Goal: Task Accomplishment & Management: Manage account settings

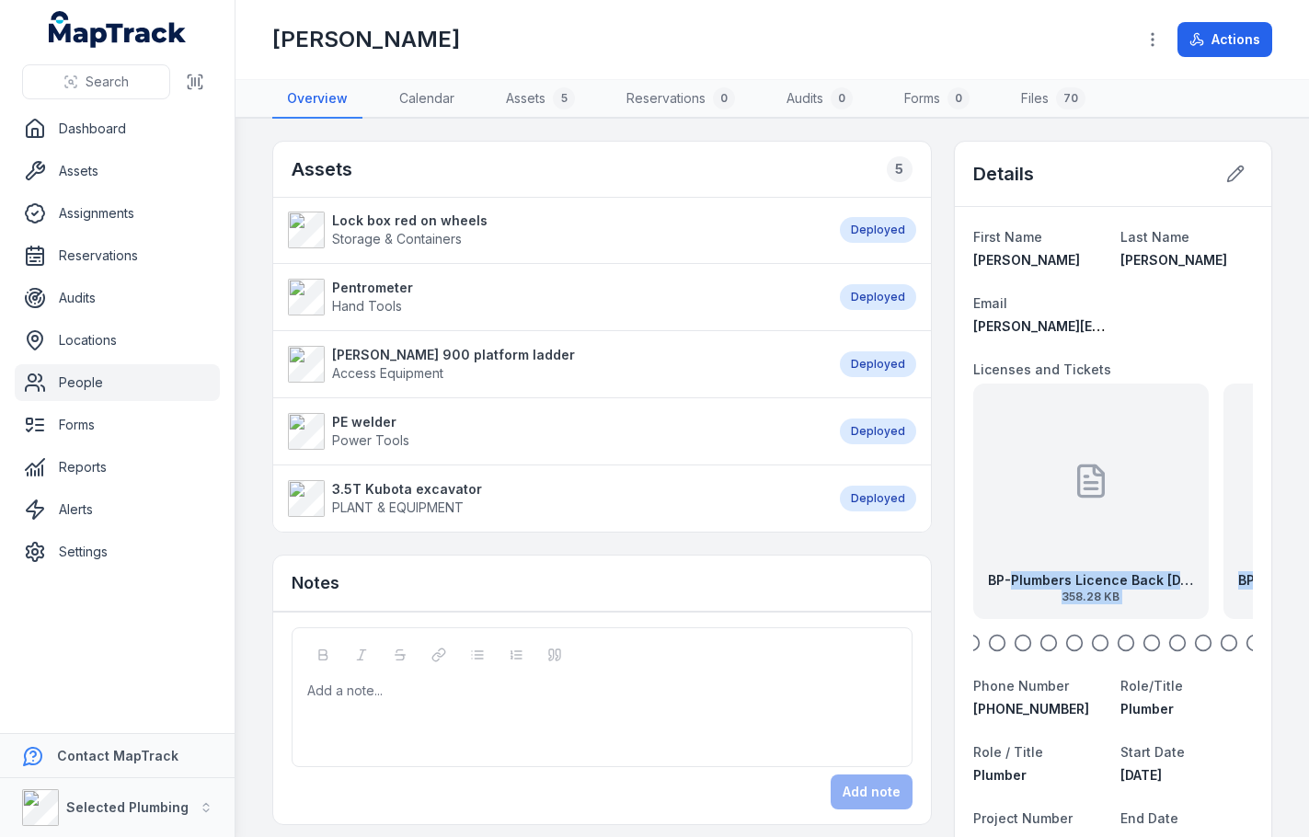
click at [1040, 548] on div "BP-Plumbers Licence Back [DATE] 358.28 KB" at bounding box center [1091, 502] width 236 height 236
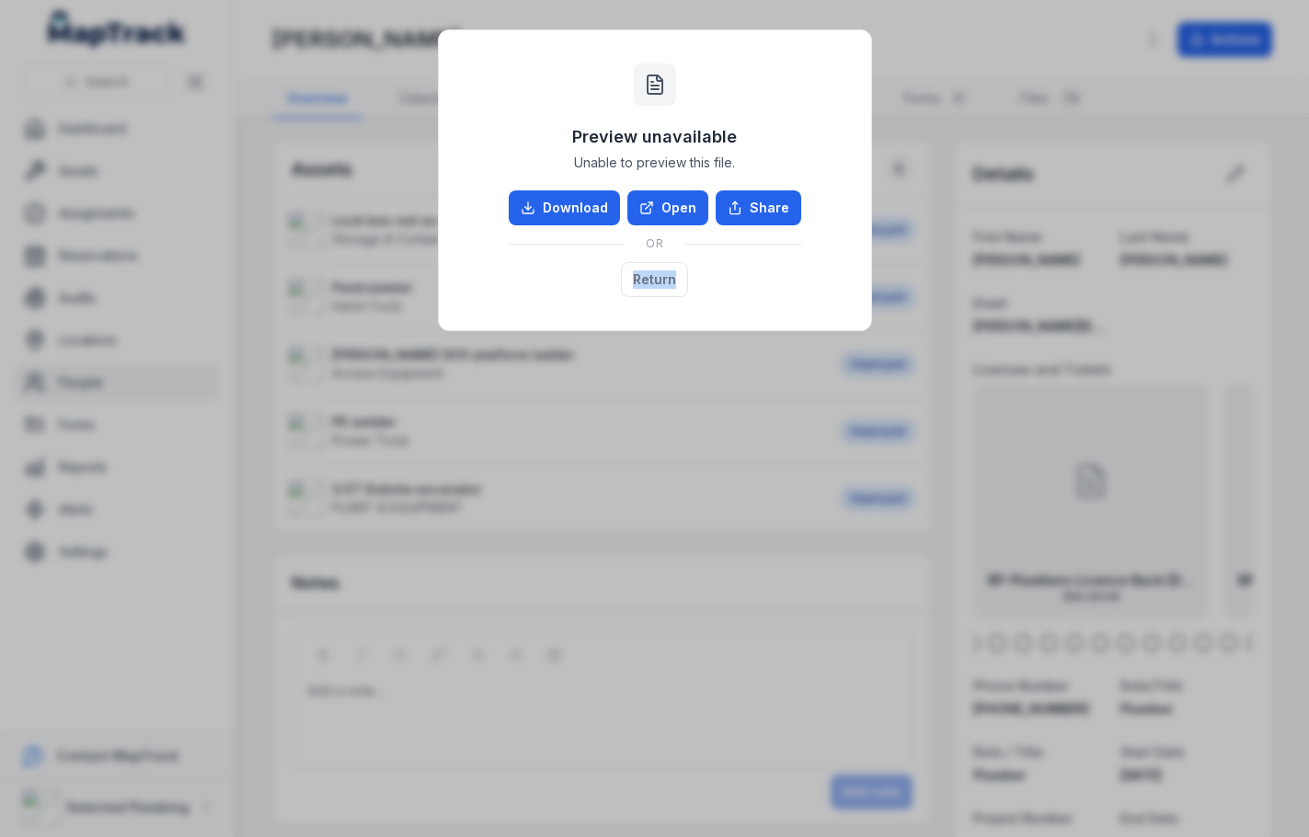
click at [1040, 548] on div "Preview unavailable Unable to preview this file. Download Open Share OR Return" at bounding box center [654, 418] width 1309 height 837
click at [669, 203] on link "Open" at bounding box center [667, 207] width 81 height 35
click at [651, 277] on button "Return" at bounding box center [654, 279] width 67 height 35
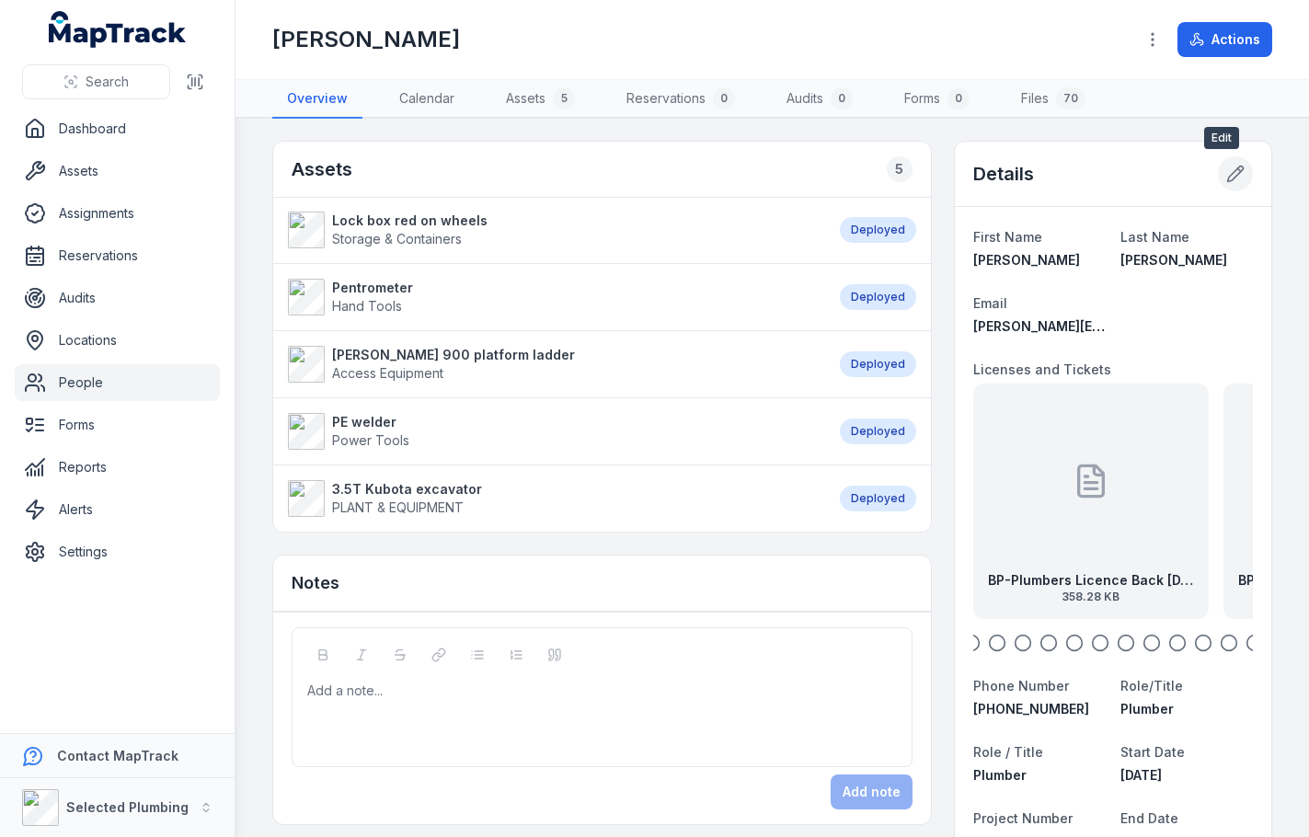
click at [1238, 168] on icon at bounding box center [1239, 169] width 3 height 3
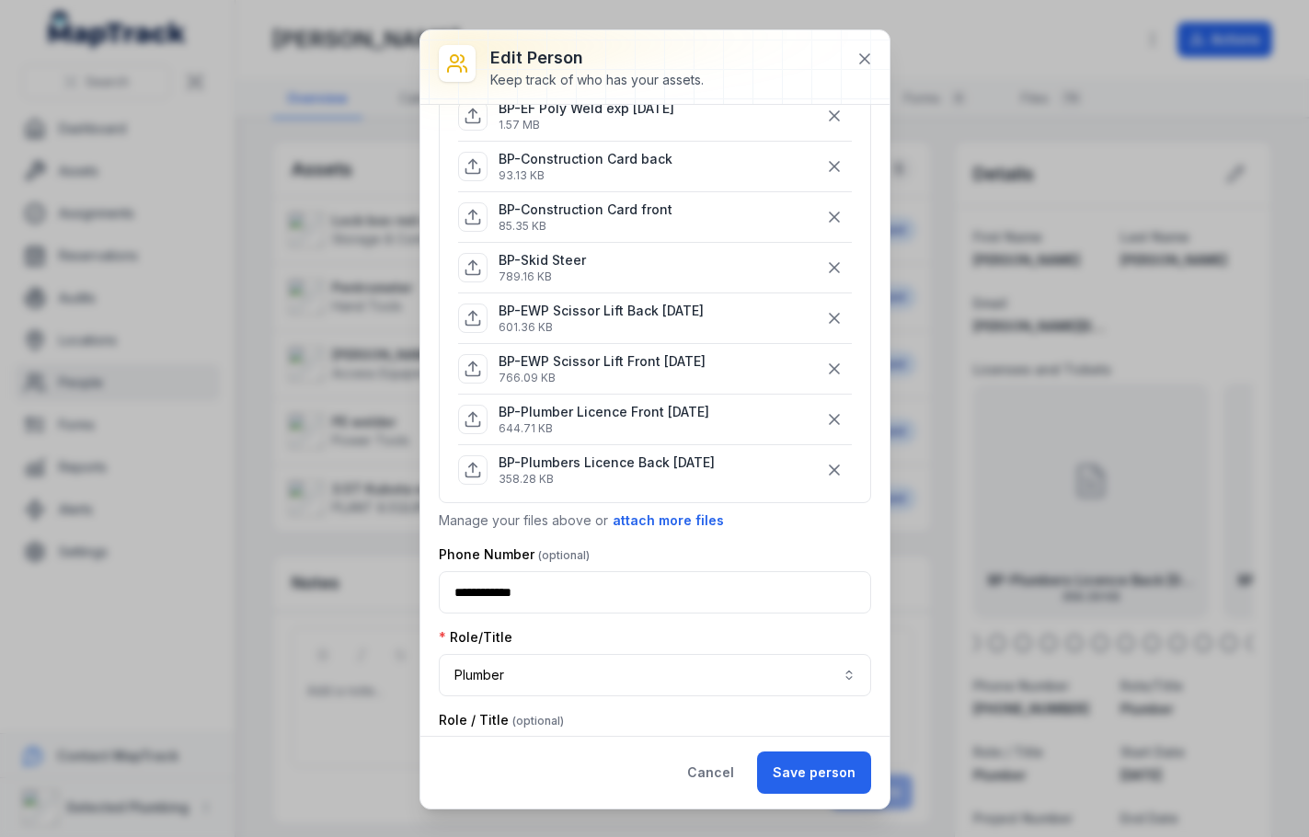
scroll to position [1288, 0]
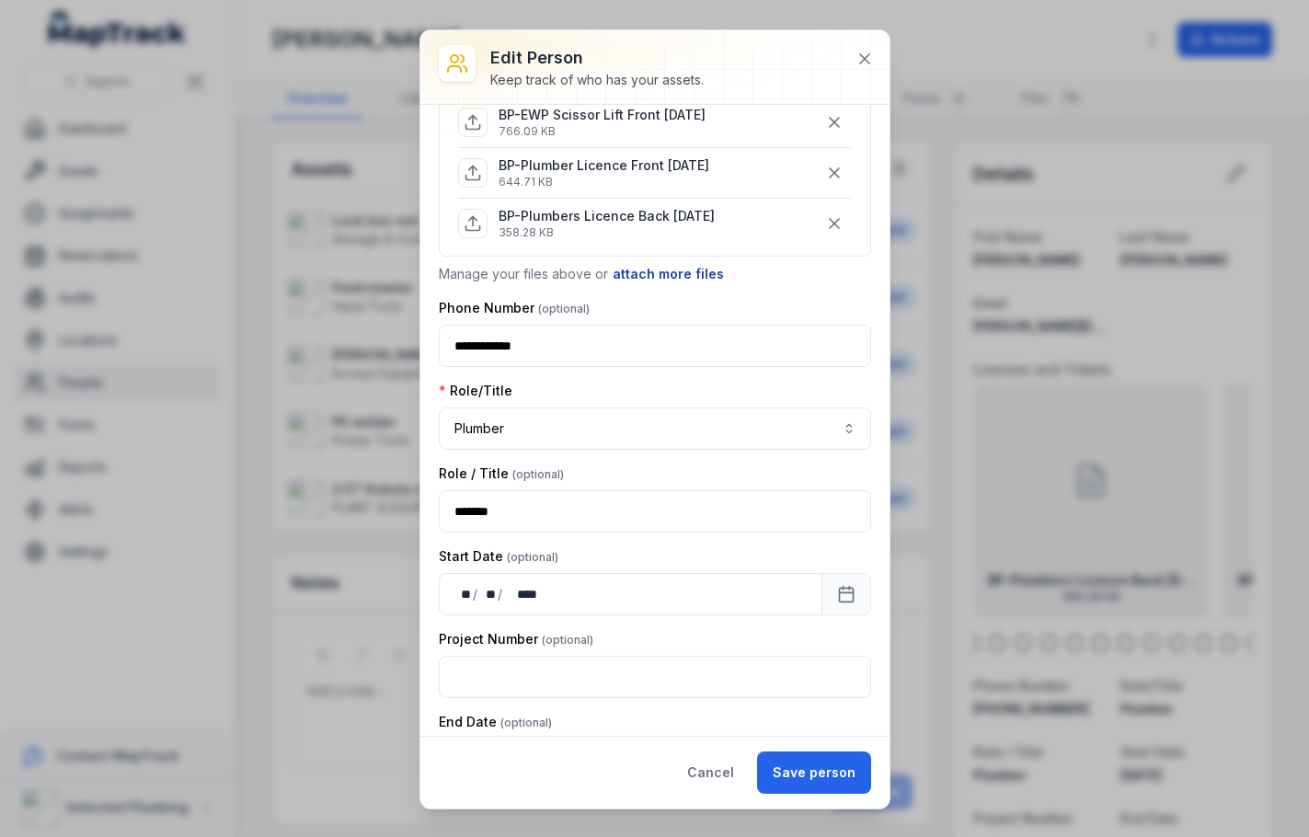
click at [636, 269] on button "attach more files" at bounding box center [668, 274] width 113 height 20
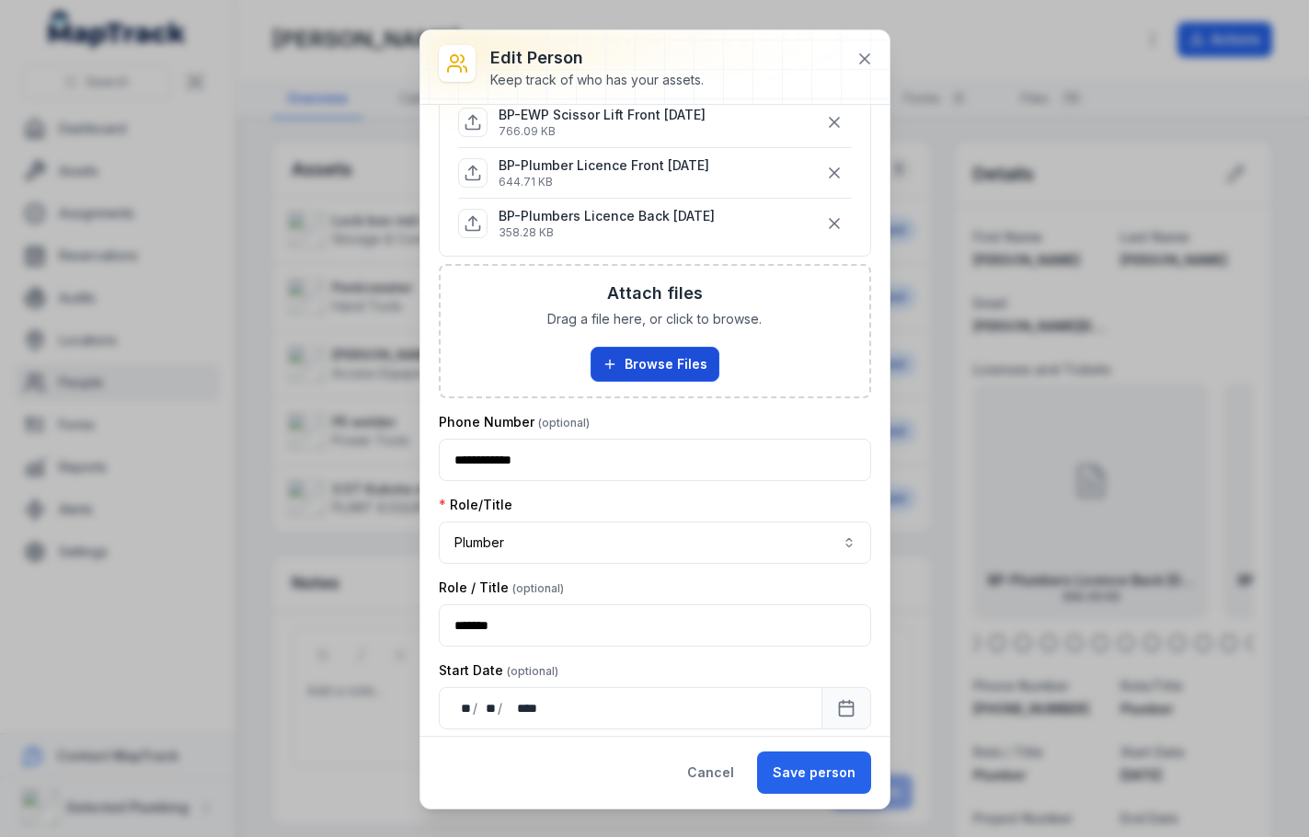
click at [648, 362] on button "Browse Files" at bounding box center [655, 364] width 129 height 35
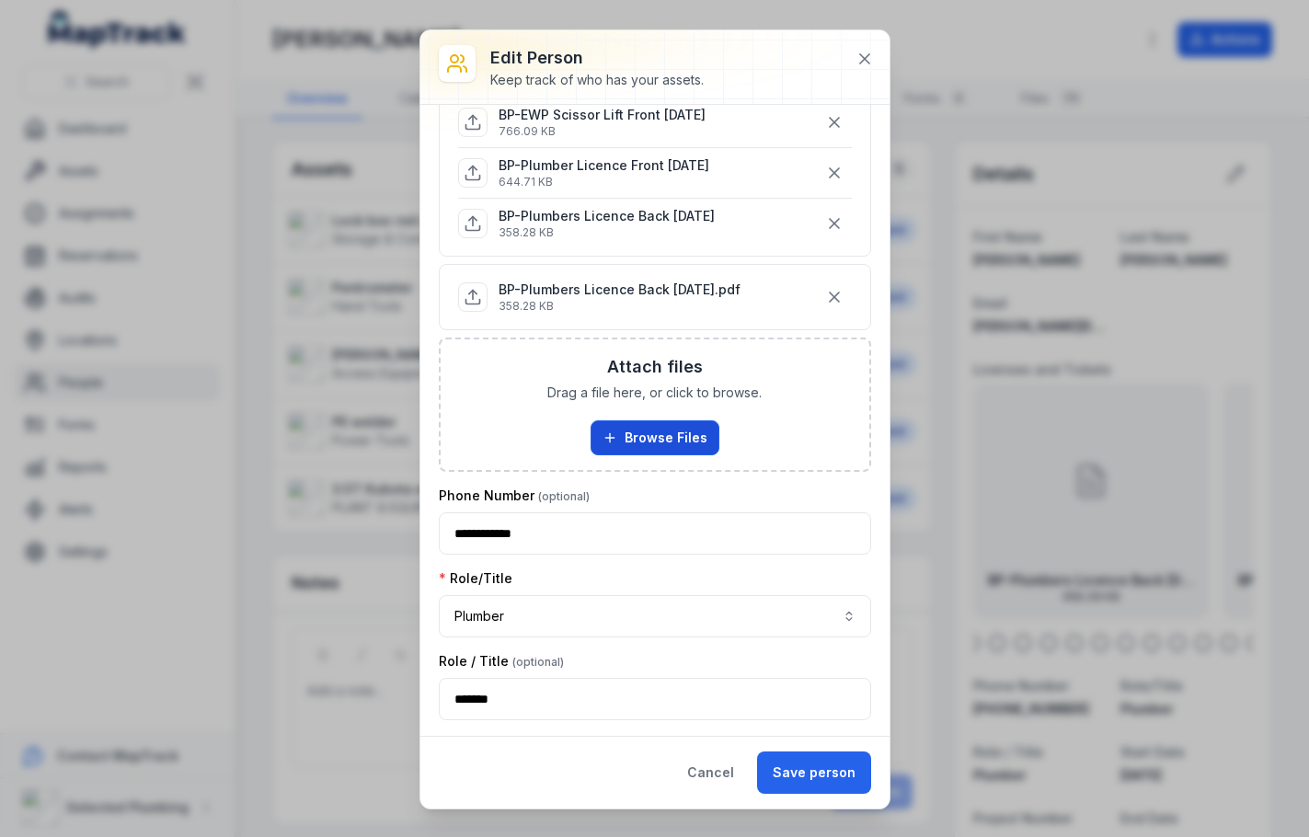
click at [691, 426] on button "Browse Files" at bounding box center [655, 437] width 129 height 35
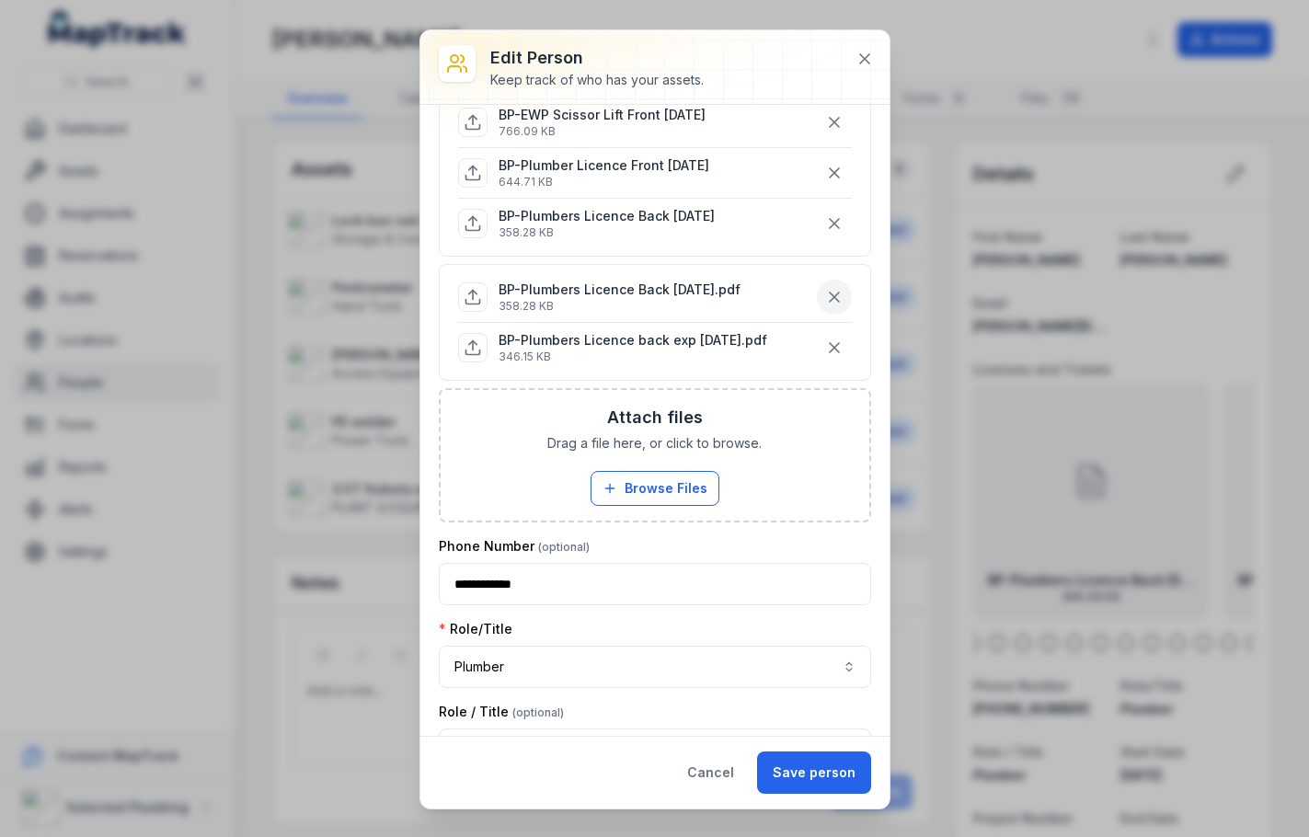
click at [825, 297] on icon "button" at bounding box center [834, 297] width 18 height 18
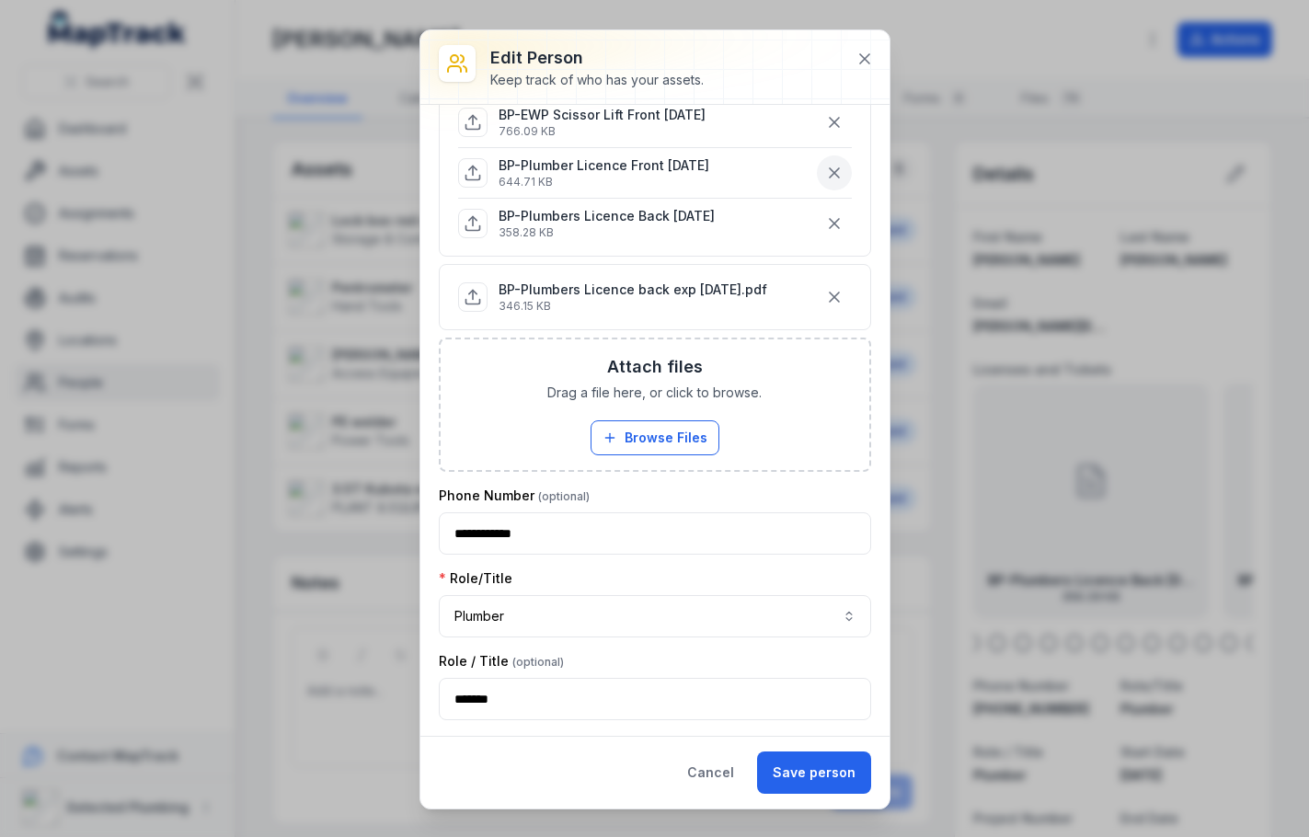
click at [825, 164] on icon "button" at bounding box center [834, 173] width 18 height 18
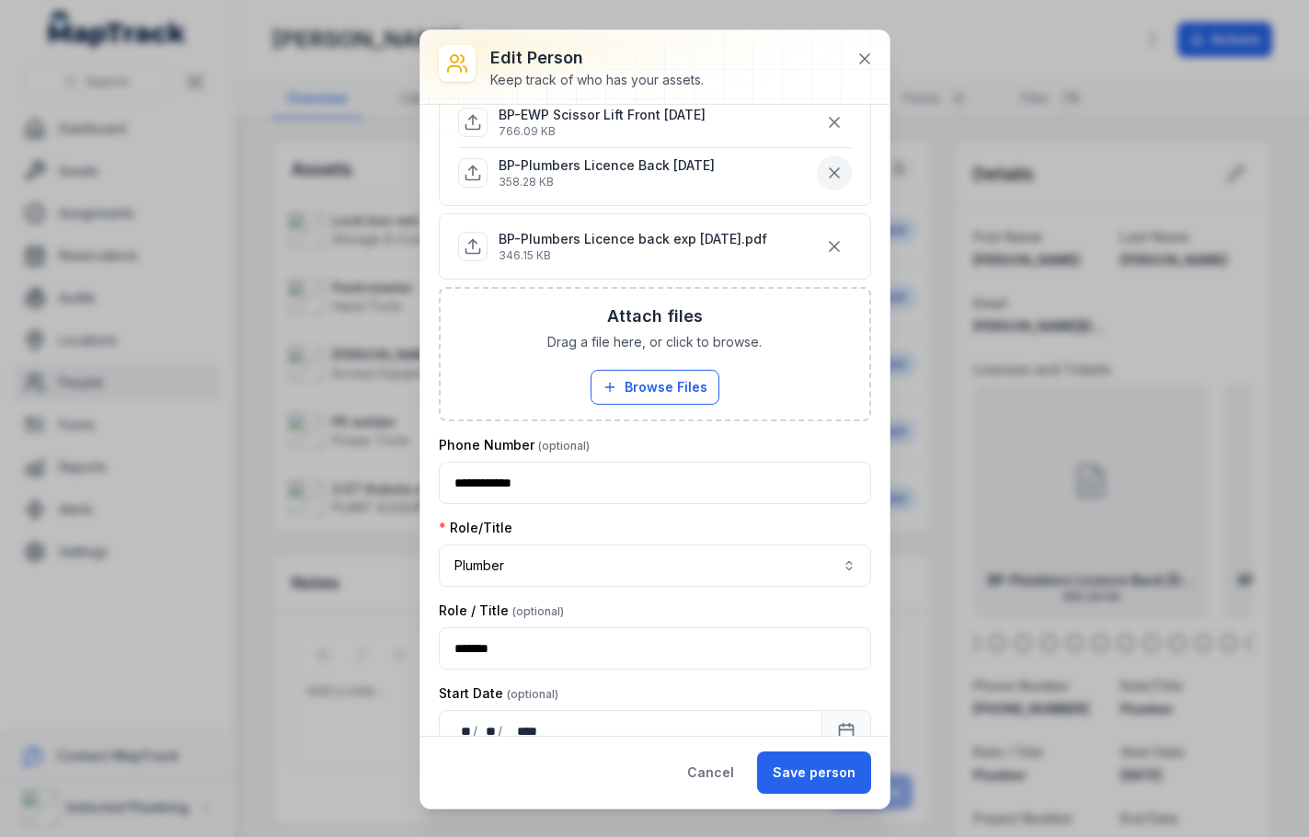
click at [825, 164] on icon "button" at bounding box center [834, 173] width 18 height 18
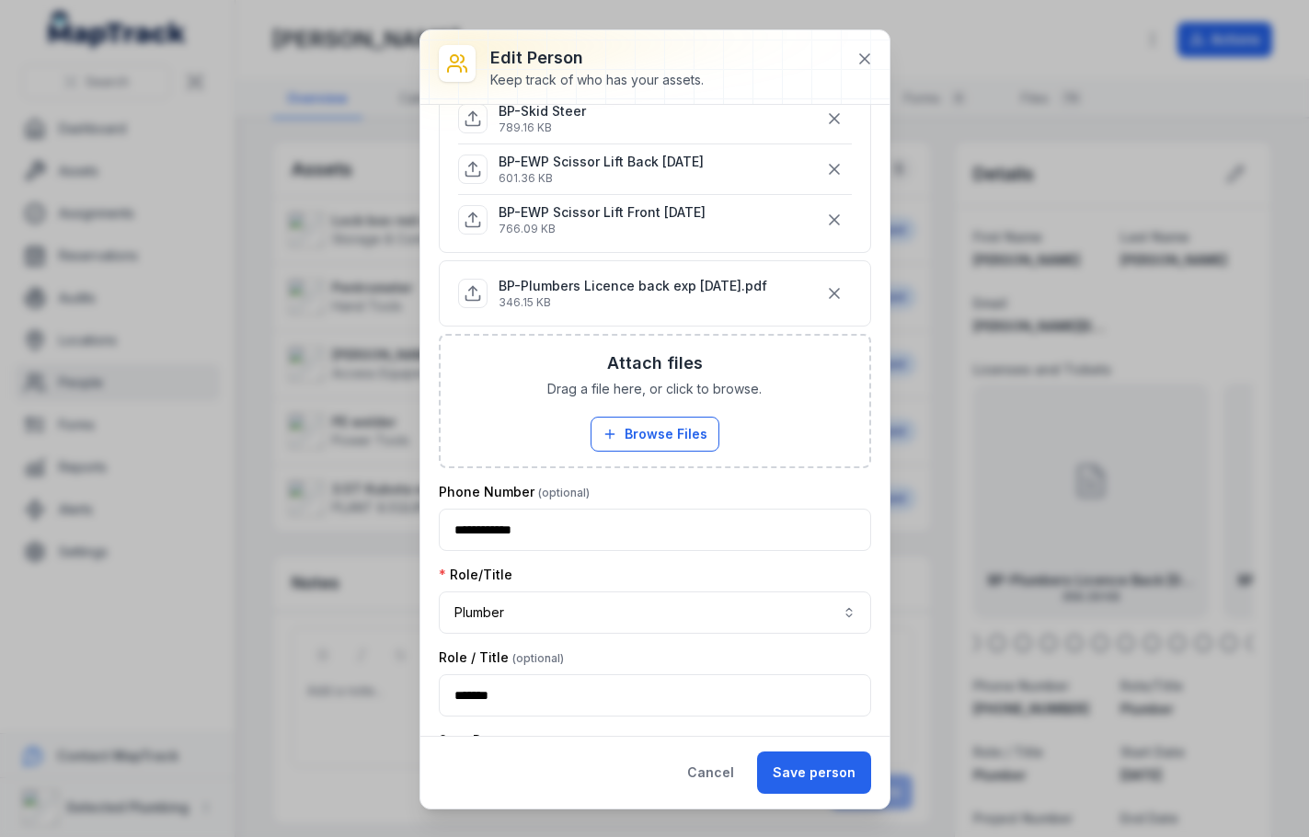
scroll to position [1196, 0]
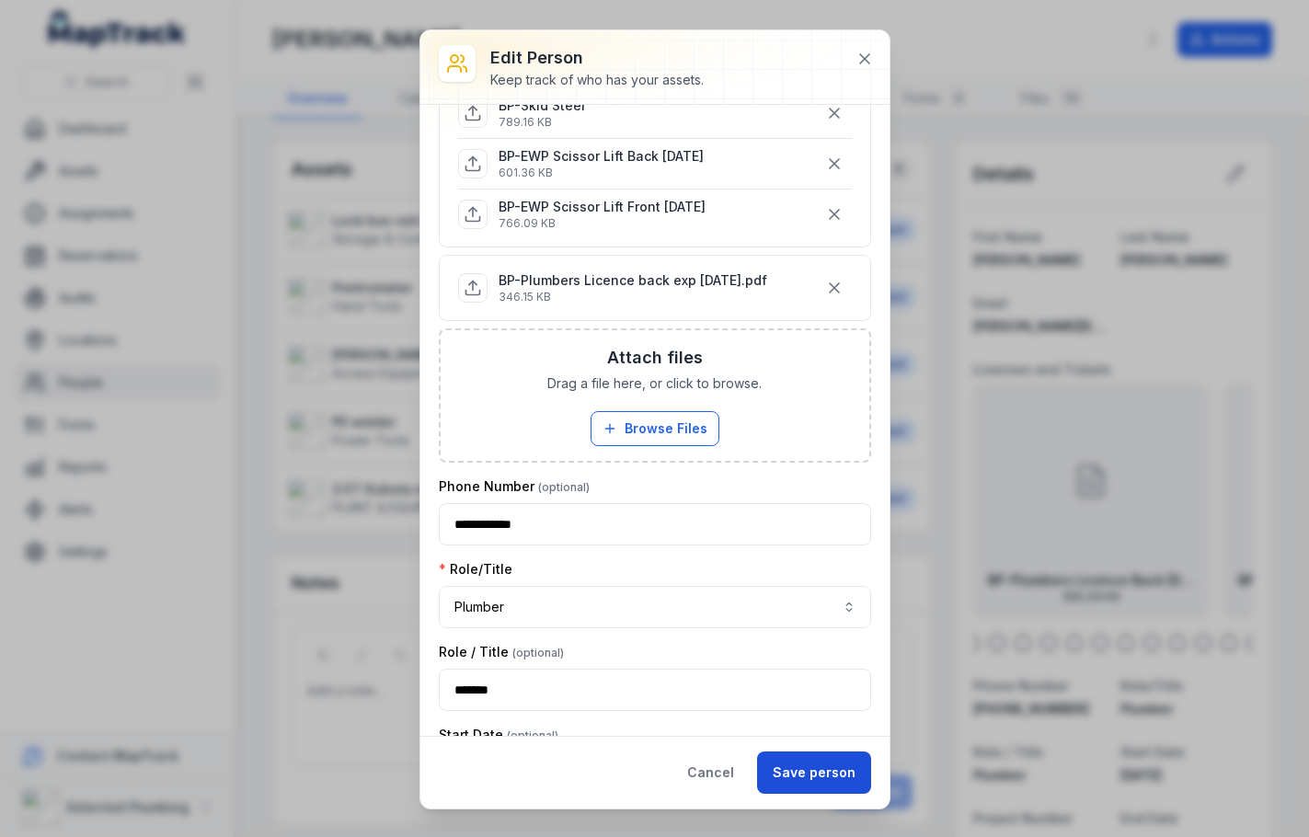
click at [827, 754] on button "Save person" at bounding box center [814, 773] width 114 height 42
